Goal: Information Seeking & Learning: Learn about a topic

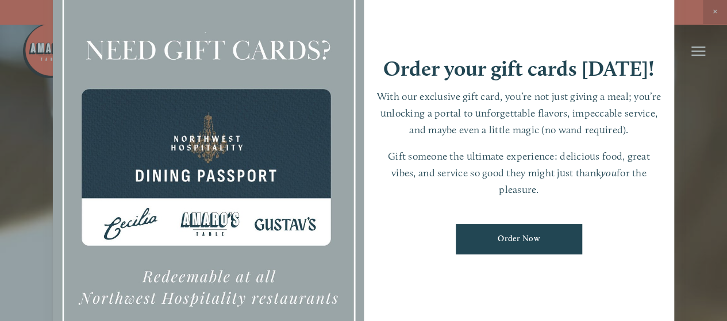
click at [524, 8] on div at bounding box center [363, 160] width 727 height 321
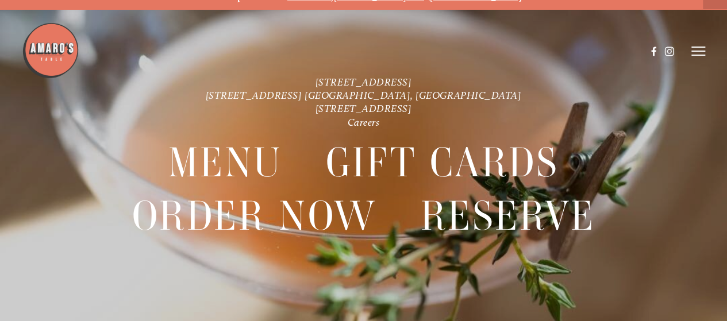
scroll to position [24, 0]
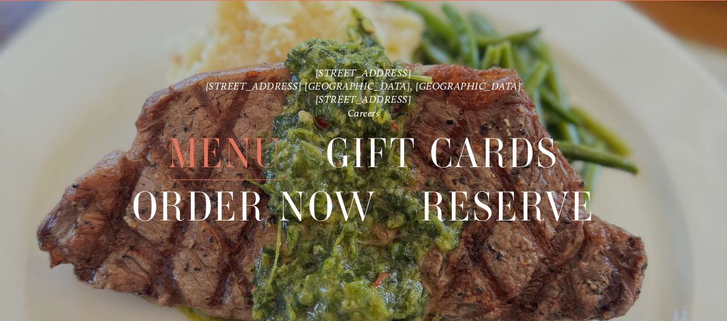
click at [253, 149] on span "Menu" at bounding box center [225, 153] width 114 height 53
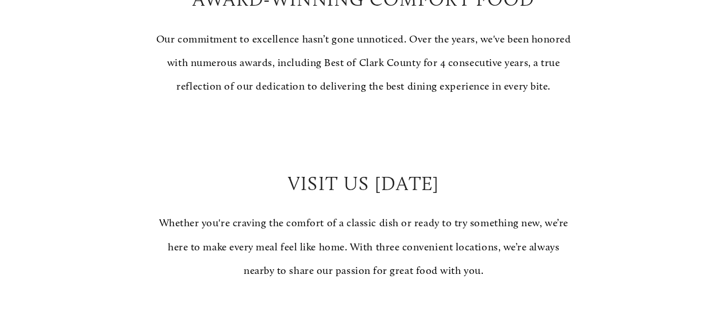
scroll to position [977, 0]
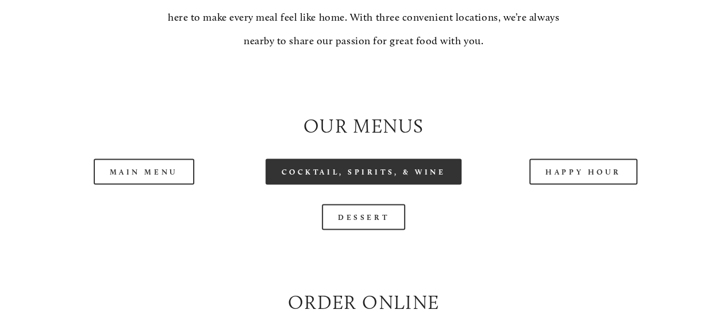
click at [363, 184] on link "Cocktail, Spirits, & Wine" at bounding box center [364, 172] width 197 height 26
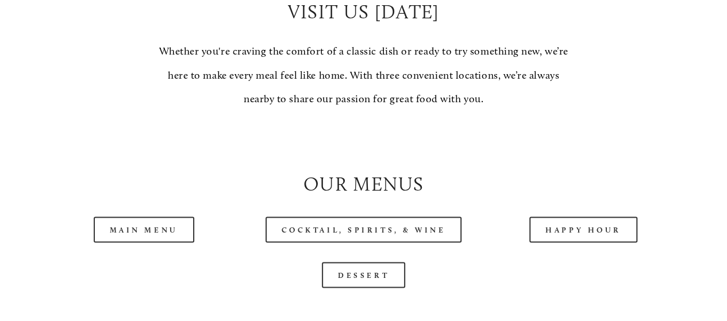
scroll to position [920, 0]
click at [145, 242] on link "Main Menu" at bounding box center [144, 229] width 101 height 26
